Goal: Check status: Check status

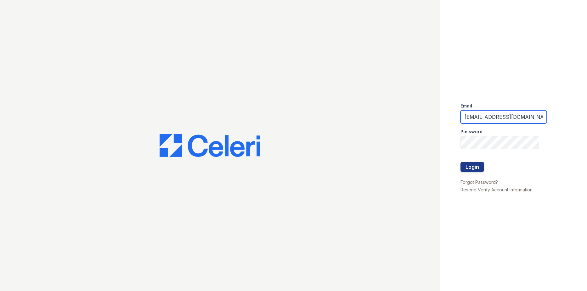
click at [489, 113] on input "[EMAIL_ADDRESS][DOMAIN_NAME]" at bounding box center [503, 116] width 86 height 13
type input "[EMAIL_ADDRESS][DOMAIN_NAME]"
click at [465, 167] on button "Login" at bounding box center [472, 167] width 24 height 10
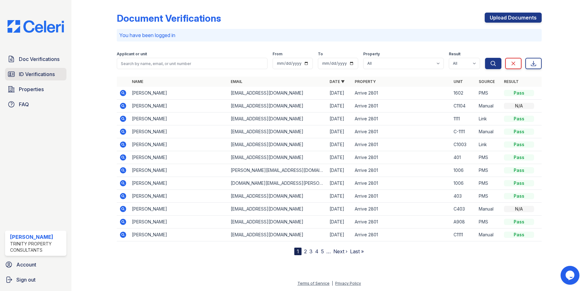
click at [48, 69] on link "ID Verifications" at bounding box center [35, 74] width 61 height 13
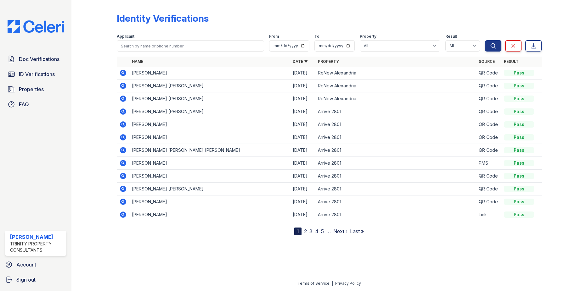
click at [122, 86] on icon at bounding box center [123, 86] width 8 height 8
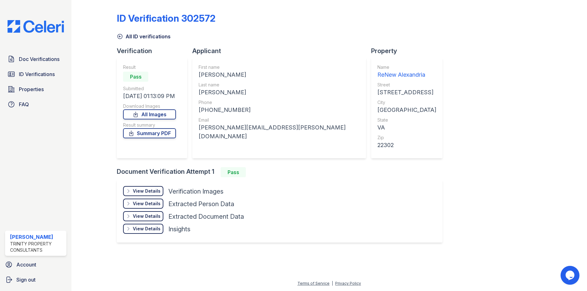
click at [487, 117] on div "ID Verification 302572 All ID verifications Verification Result Pass Submitted …" at bounding box center [329, 127] width 424 height 249
drag, startPoint x: 266, startPoint y: 128, endPoint x: 199, endPoint y: 127, distance: 67.0
click at [199, 127] on div "First name JULIO ERNESTO Last name CHAVARRIA HENRIQUEZ Phone +17036550493 Email…" at bounding box center [279, 108] width 174 height 101
copy div "[PERSON_NAME][EMAIL_ADDRESS][PERSON_NAME][DOMAIN_NAME]"
click at [444, 67] on div "ID Verification 302572 All ID verifications Verification Result Pass Submitted …" at bounding box center [329, 127] width 424 height 249
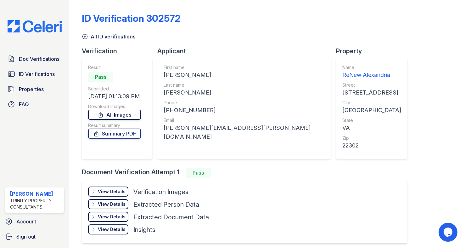
click at [129, 112] on link "All Images" at bounding box center [114, 114] width 53 height 10
click at [429, 99] on div "ID Verification 302572 All ID verifications Verification Result Pass Submitted …" at bounding box center [267, 127] width 371 height 249
click at [37, 74] on span "ID Verifications" at bounding box center [37, 74] width 36 height 8
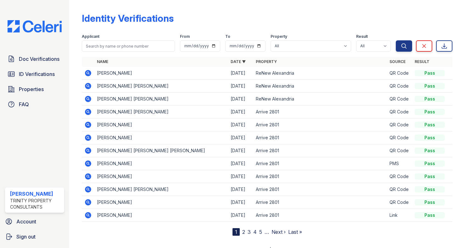
click at [87, 98] on icon at bounding box center [88, 99] width 2 height 2
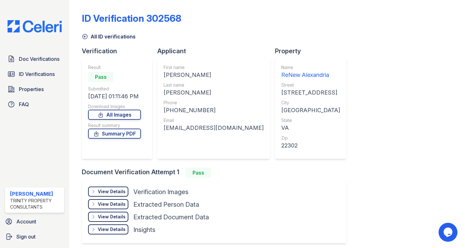
drag, startPoint x: 251, startPoint y: 128, endPoint x: 164, endPoint y: 129, distance: 87.5
click at [164, 129] on div "First name SANDRA E Last name HENRIQUEZ NIETO Phone +15714443014 Email henrique…" at bounding box center [213, 108] width 113 height 101
copy div "henriquezsandra126@gmail.com"
click at [49, 72] on span "ID Verifications" at bounding box center [37, 74] width 36 height 8
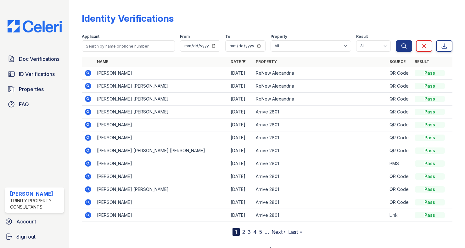
click at [88, 87] on icon at bounding box center [88, 86] width 8 height 8
